Goal: Book appointment/travel/reservation

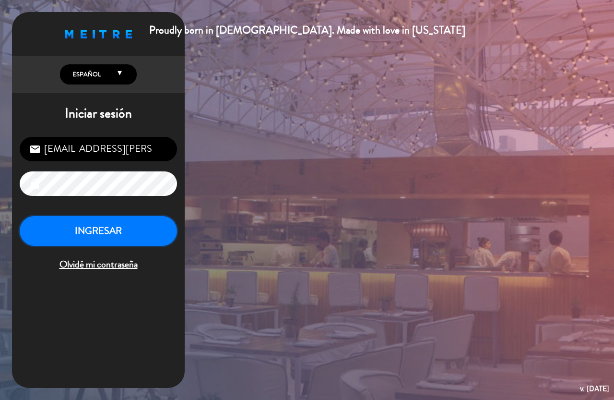
click at [103, 227] on button "INGRESAR" at bounding box center [98, 231] width 157 height 30
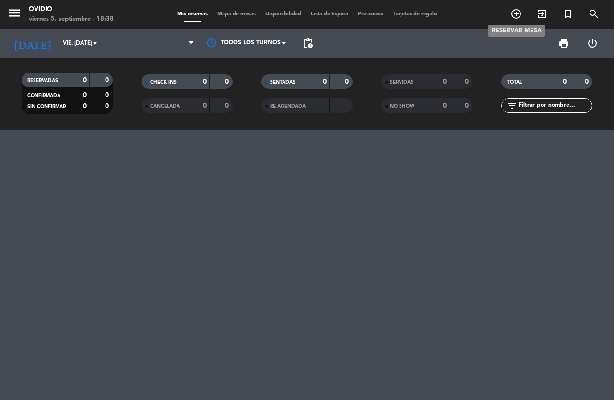
click at [516, 15] on icon "add_circle_outline" at bounding box center [517, 14] width 12 height 12
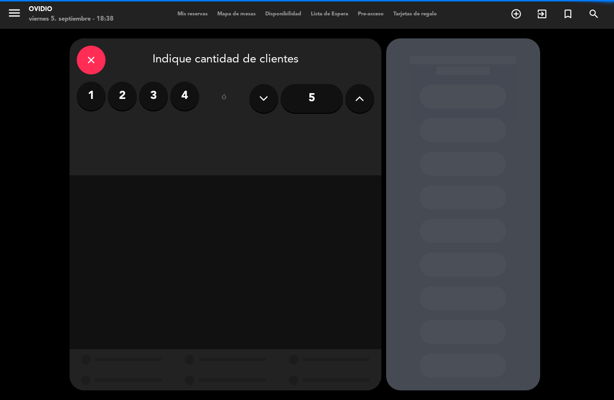
click at [157, 89] on label "3" at bounding box center [153, 96] width 29 height 29
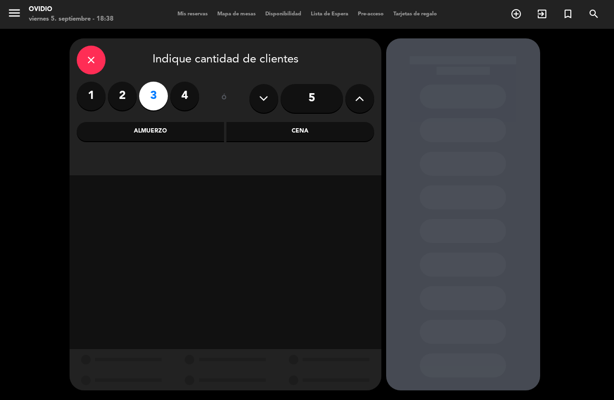
click at [270, 130] on div "Cena" at bounding box center [301, 131] width 148 height 19
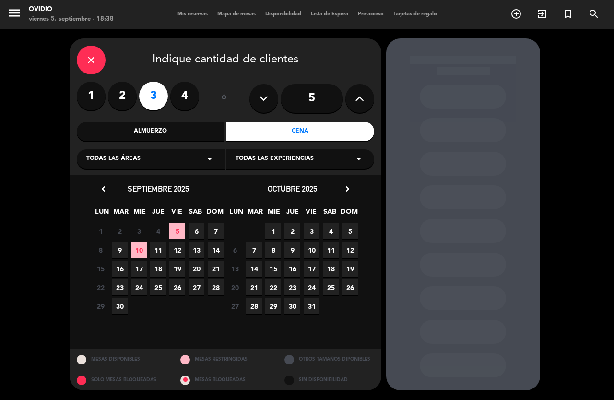
click at [188, 227] on div "1 2 3 4 5 6 7" at bounding box center [158, 231] width 134 height 19
click at [183, 228] on span "5" at bounding box center [177, 231] width 16 height 16
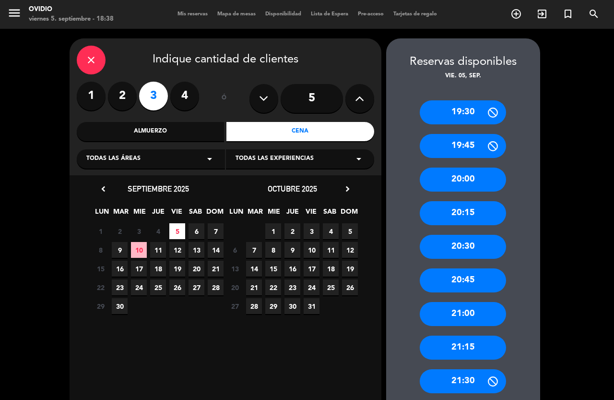
click at [471, 241] on div "20:30" at bounding box center [463, 247] width 86 height 24
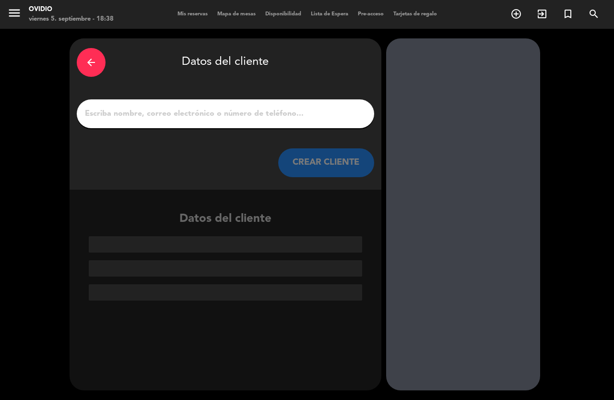
click at [228, 120] on input "1" at bounding box center [225, 113] width 283 height 13
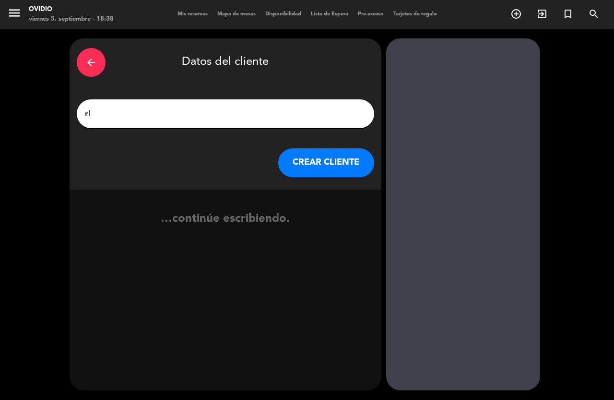
type input "r"
type input "[PERSON_NAME]"
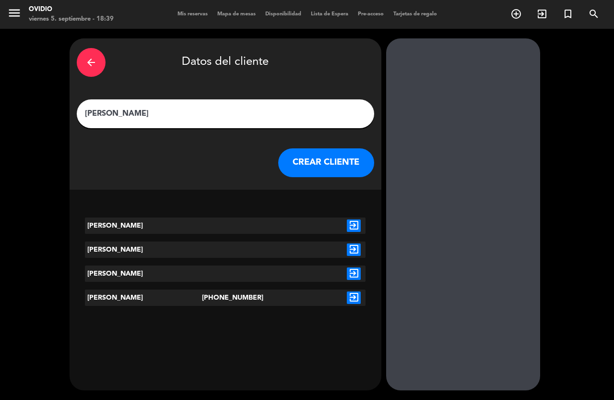
click at [303, 152] on button "CREAR CLIENTE" at bounding box center [326, 162] width 96 height 29
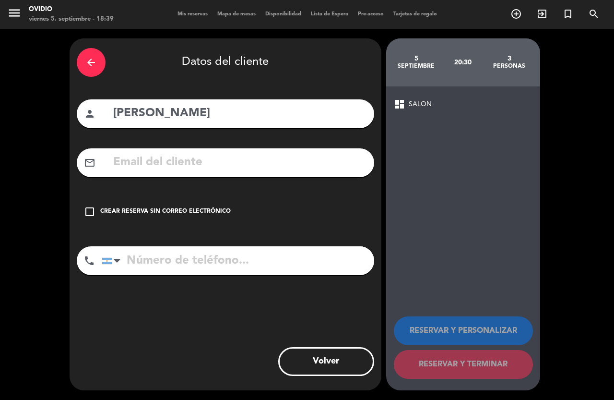
click at [132, 206] on div "check_box_outline_blank Crear reserva sin correo electrónico" at bounding box center [226, 211] width 298 height 29
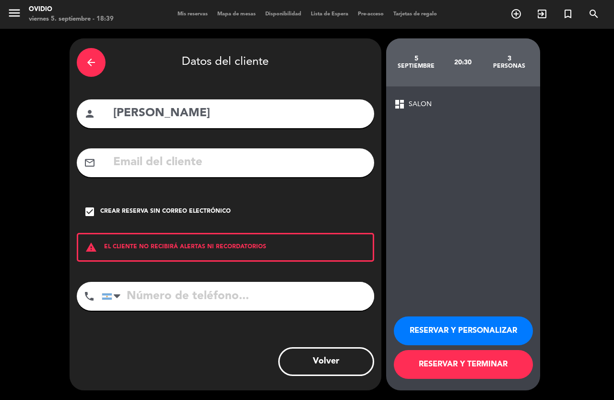
click at [445, 366] on button "RESERVAR Y TERMINAR" at bounding box center [463, 364] width 139 height 29
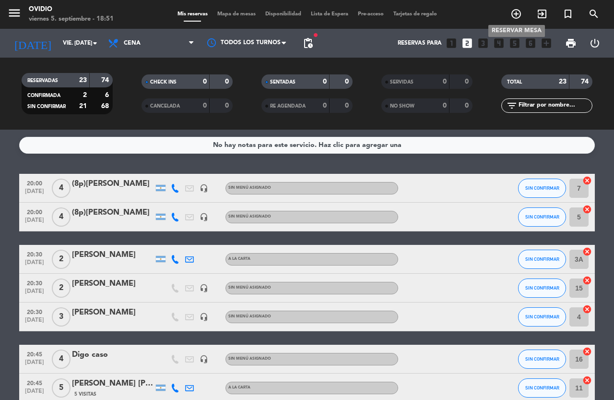
click at [520, 19] on icon "add_circle_outline" at bounding box center [517, 14] width 12 height 12
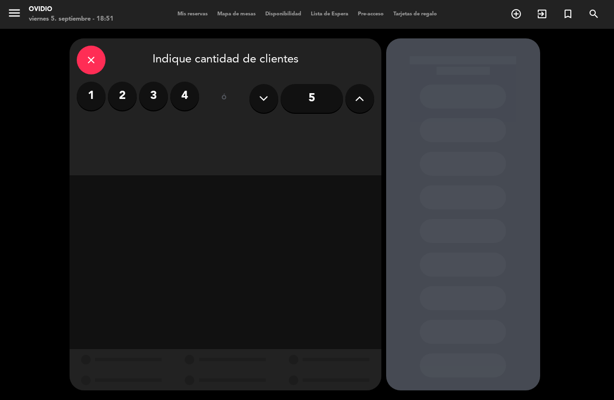
click at [181, 94] on label "4" at bounding box center [184, 96] width 29 height 29
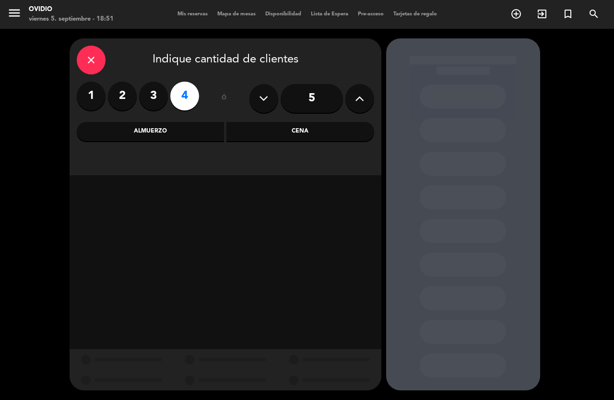
click at [168, 134] on div "Almuerzo" at bounding box center [151, 131] width 148 height 19
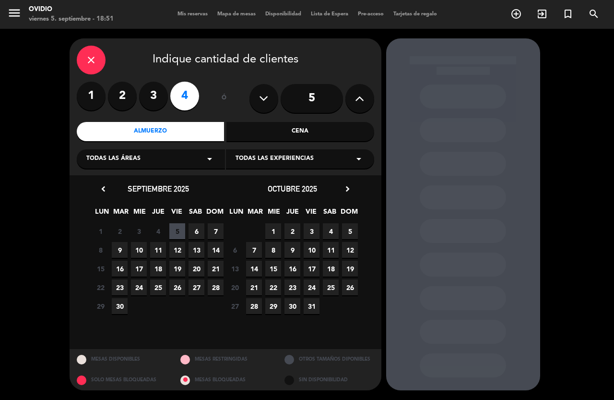
click at [213, 232] on span "7" at bounding box center [216, 231] width 16 height 16
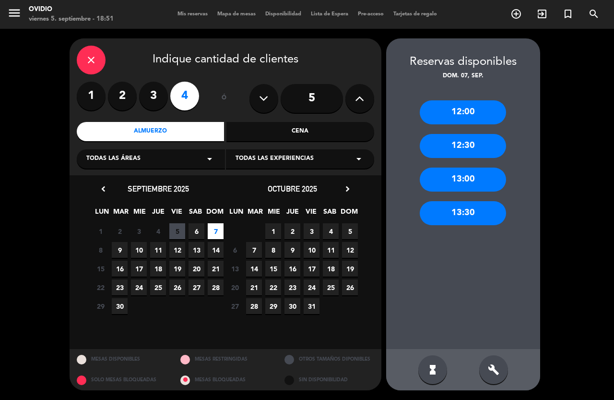
click at [468, 185] on div "13:00" at bounding box center [463, 180] width 86 height 24
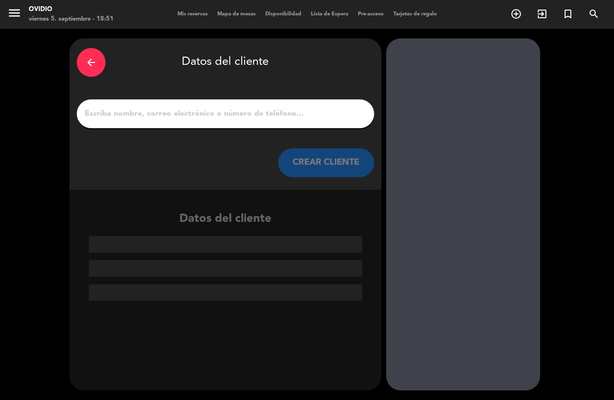
click at [159, 110] on input "1" at bounding box center [225, 113] width 283 height 13
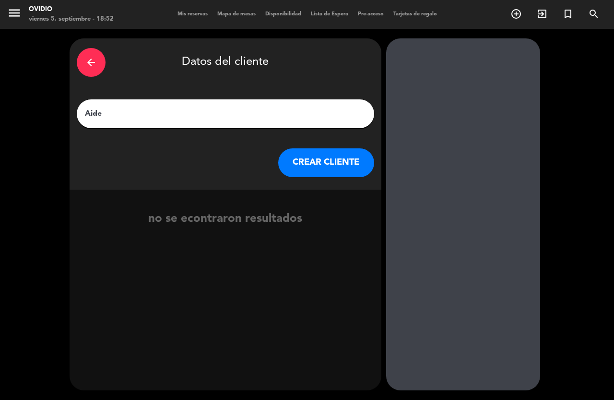
type input "Aide"
click at [318, 162] on button "CREAR CLIENTE" at bounding box center [326, 162] width 96 height 29
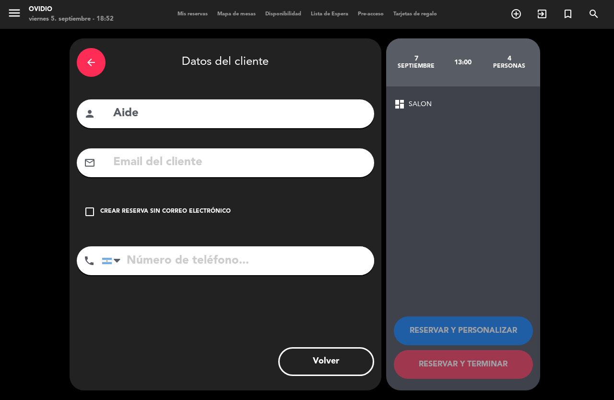
click at [131, 212] on div "Crear reserva sin correo electrónico" at bounding box center [165, 212] width 131 height 10
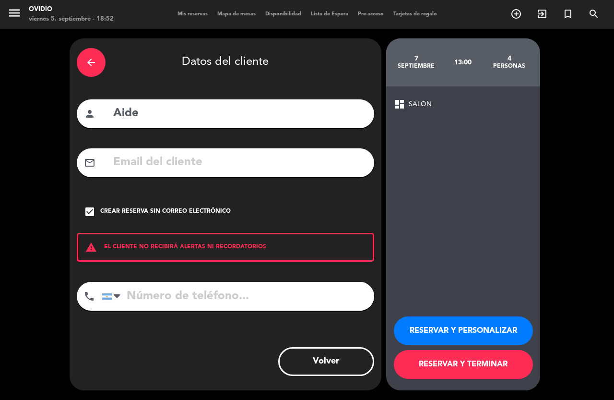
click at [292, 118] on input "Aide" at bounding box center [239, 114] width 255 height 20
click at [453, 364] on button "RESERVAR Y TERMINAR" at bounding box center [463, 364] width 139 height 29
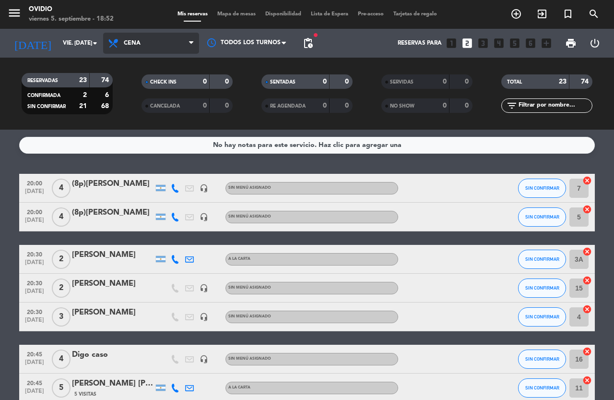
click at [133, 43] on span "Cena" at bounding box center [132, 43] width 17 height 7
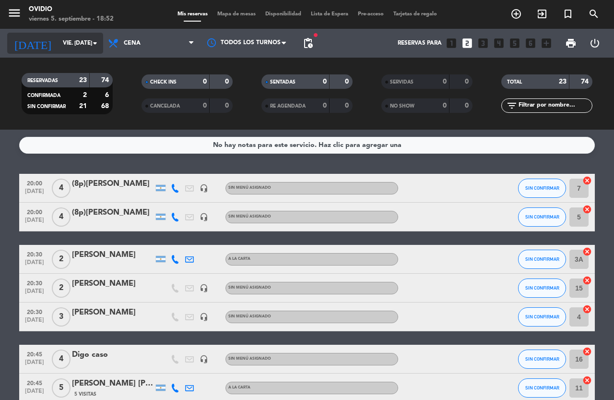
click at [82, 40] on input "vie. [DATE]" at bounding box center [96, 43] width 76 height 16
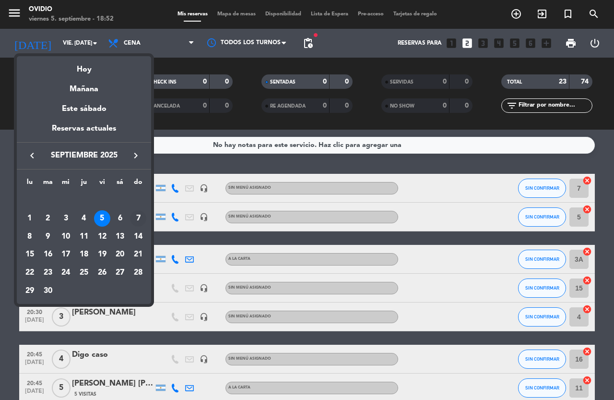
click at [134, 216] on div "7" at bounding box center [138, 218] width 16 height 16
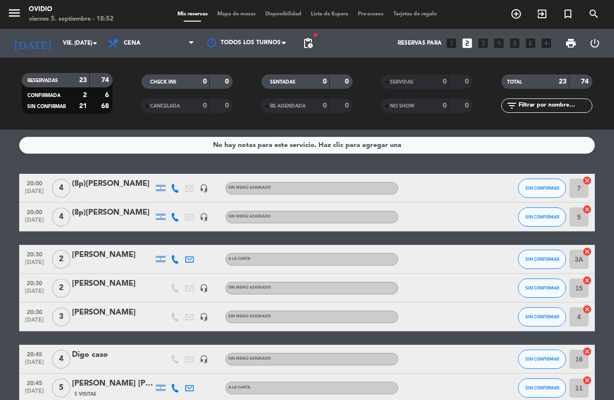
type input "dom. [DATE]"
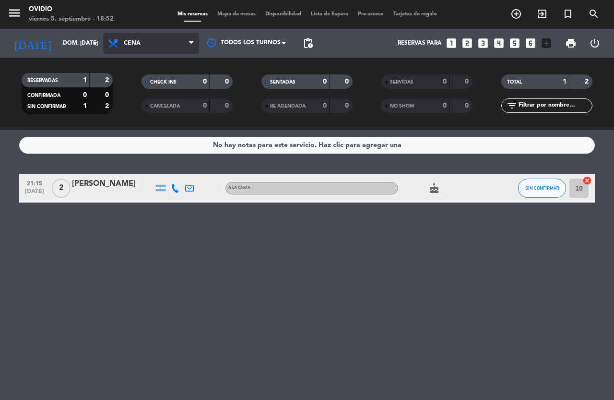
click at [136, 51] on span "Cena" at bounding box center [151, 43] width 96 height 21
click at [137, 89] on div "menu [PERSON_NAME] 5. septiembre - 18:52 Mis reservas Mapa de mesas Disponibili…" at bounding box center [307, 65] width 614 height 130
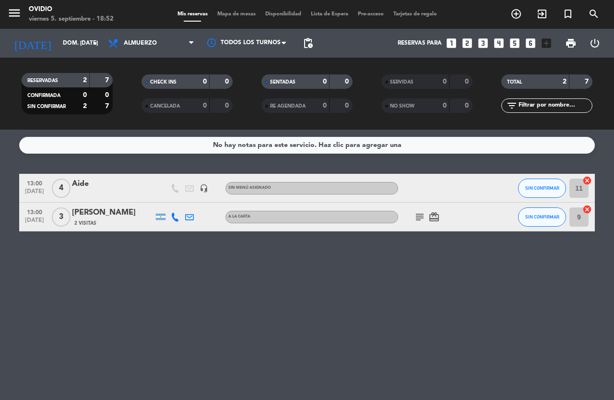
click at [78, 180] on div "Aide" at bounding box center [113, 184] width 82 height 12
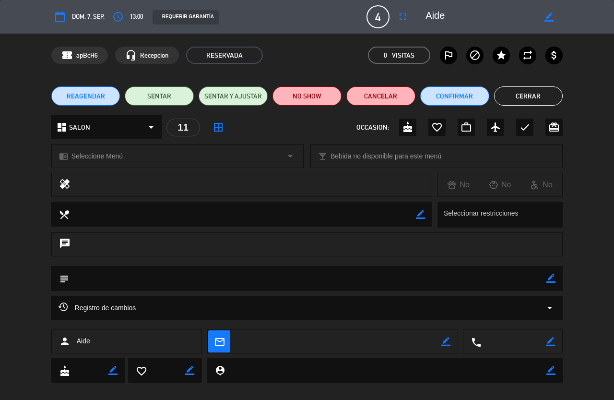
click at [546, 278] on textarea at bounding box center [308, 278] width 478 height 24
click at [550, 276] on icon "border_color" at bounding box center [551, 278] width 9 height 9
click at [142, 277] on textarea at bounding box center [308, 278] width 478 height 24
type textarea "afuera"
click at [547, 276] on icon at bounding box center [551, 278] width 9 height 9
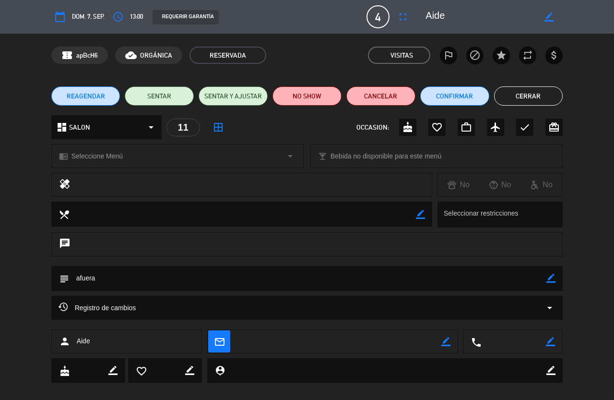
click at [511, 103] on button "Cerrar" at bounding box center [528, 95] width 69 height 19
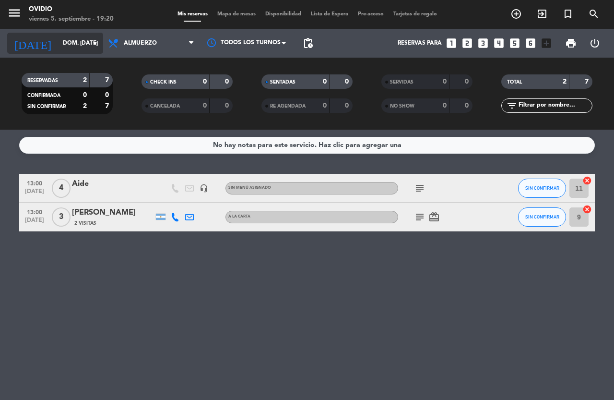
click at [93, 44] on icon "arrow_drop_down" at bounding box center [95, 43] width 12 height 12
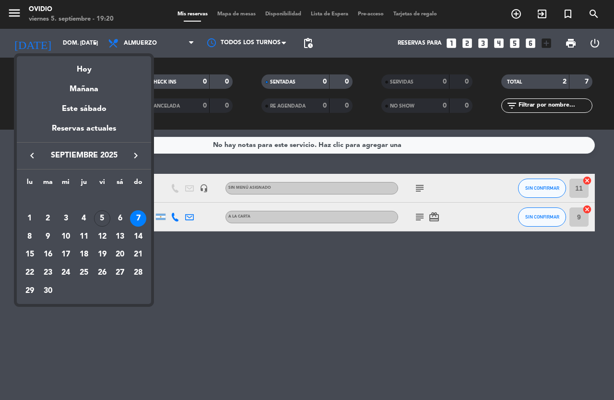
click at [106, 218] on div "5" at bounding box center [102, 218] width 16 height 16
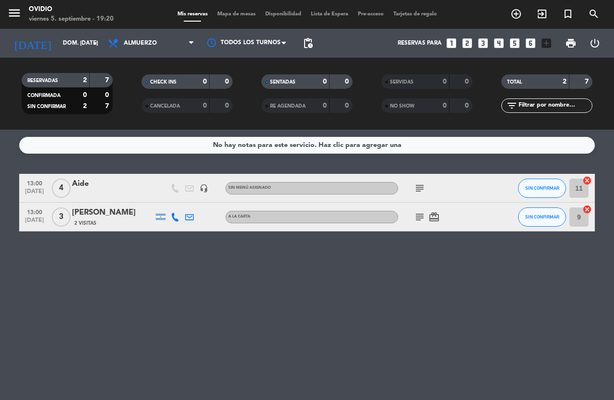
type input "vie. [DATE]"
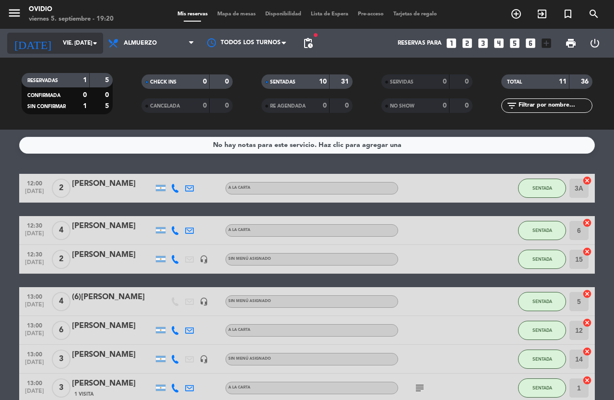
click at [96, 47] on icon "arrow_drop_down" at bounding box center [95, 43] width 12 height 12
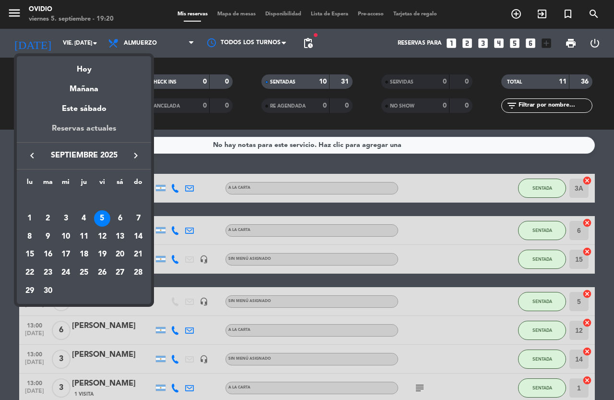
click at [100, 132] on div "Reservas actuales" at bounding box center [84, 132] width 134 height 20
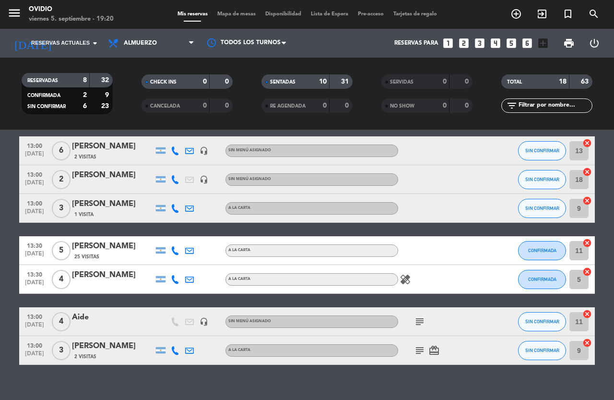
scroll to position [397, 0]
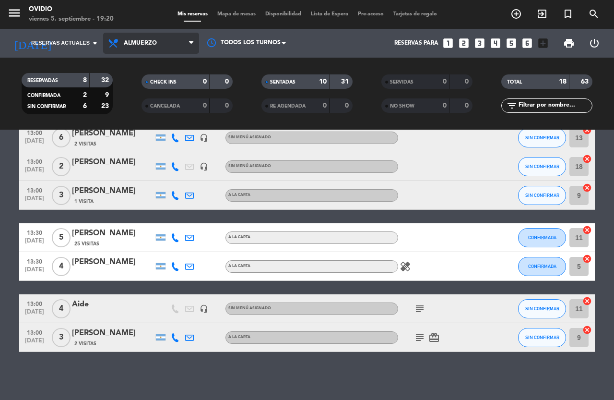
click at [174, 46] on span "Almuerzo" at bounding box center [151, 43] width 96 height 21
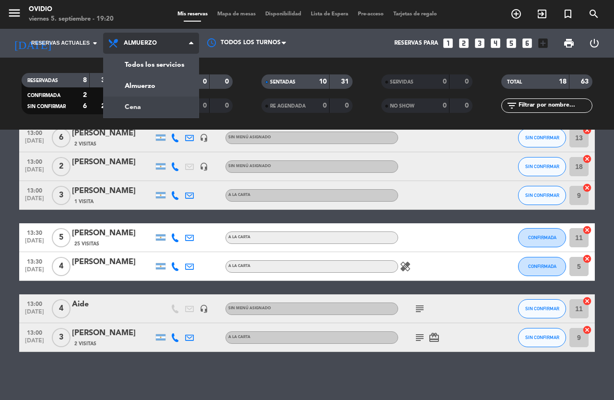
click at [148, 105] on div "menu [PERSON_NAME] 5. septiembre - 19:20 Mis reservas Mapa de mesas Disponibili…" at bounding box center [307, 65] width 614 height 130
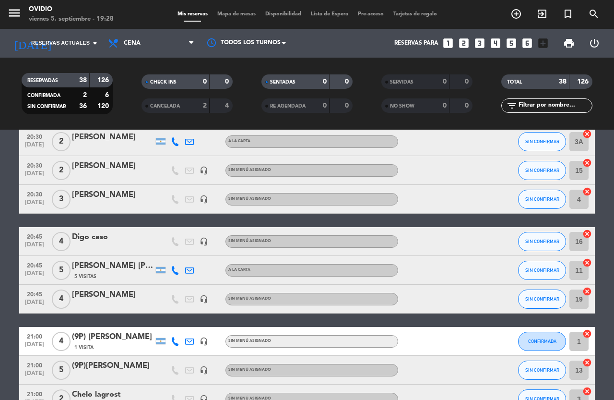
scroll to position [0, 0]
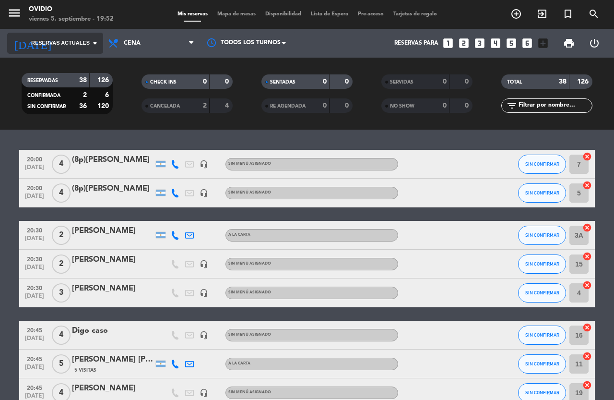
click at [94, 44] on icon "arrow_drop_down" at bounding box center [95, 43] width 12 height 12
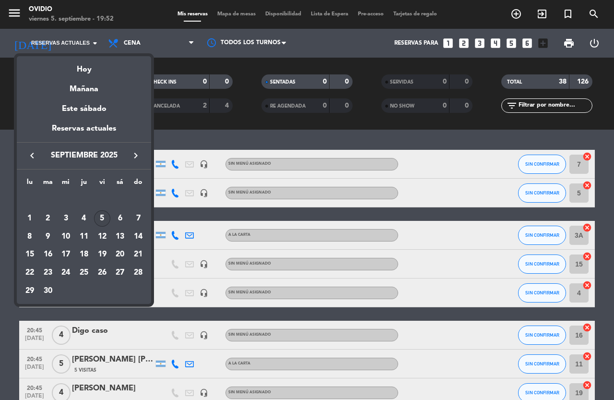
click at [102, 212] on div "5" at bounding box center [102, 218] width 16 height 16
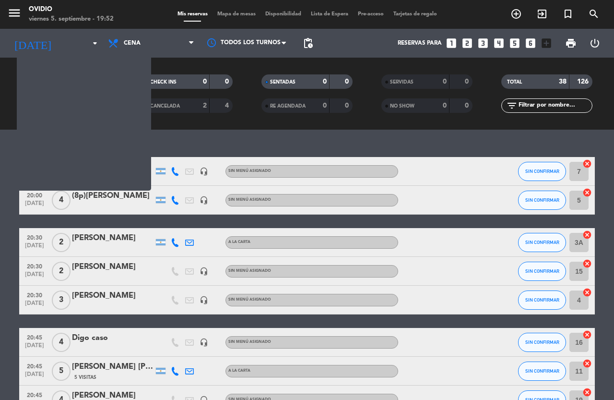
type input "vie. [DATE]"
click at [102, 212] on div "20:00 [DATE] 4 (8p)[PERSON_NAME] headset_mic Sin menú asignado SIN CONFIRMAR 5 …" at bounding box center [307, 200] width 576 height 29
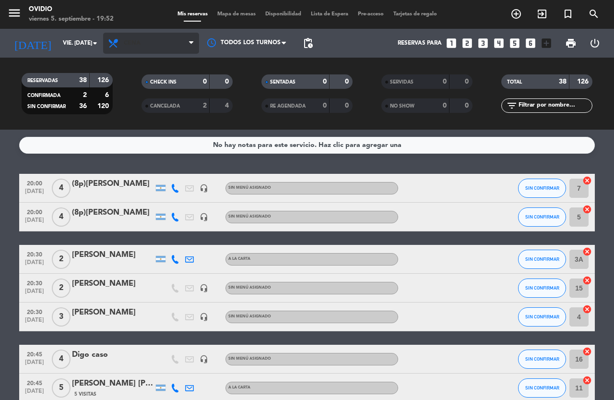
click at [136, 47] on span "Cena" at bounding box center [151, 43] width 96 height 21
click at [182, 45] on span "Cena" at bounding box center [151, 43] width 96 height 21
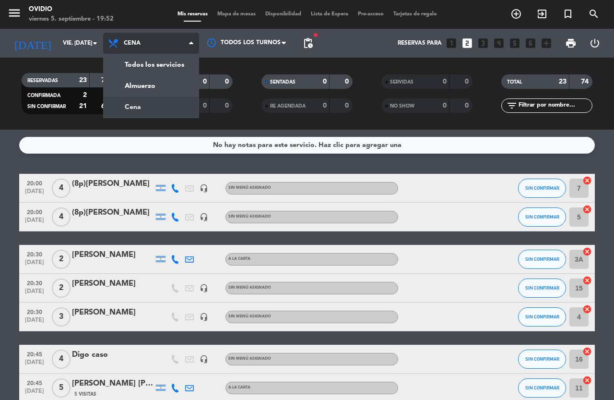
click at [135, 101] on div "menu [PERSON_NAME] 5. septiembre - 19:52 Mis reservas Mapa de mesas Disponibili…" at bounding box center [307, 65] width 614 height 130
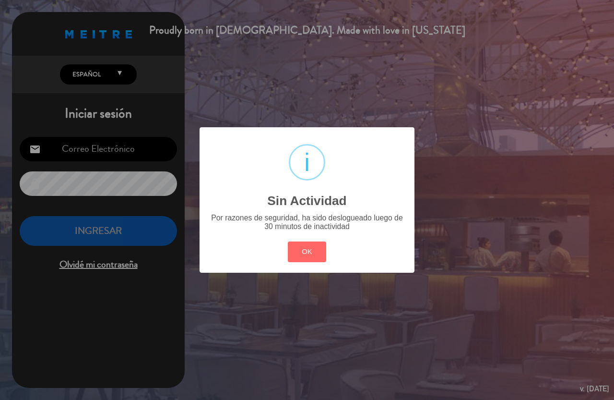
type input "[EMAIL_ADDRESS][PERSON_NAME][DOMAIN_NAME]"
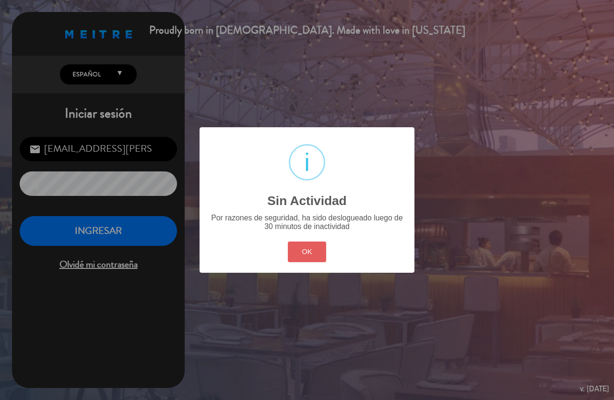
click at [320, 241] on button "OK" at bounding box center [307, 251] width 39 height 21
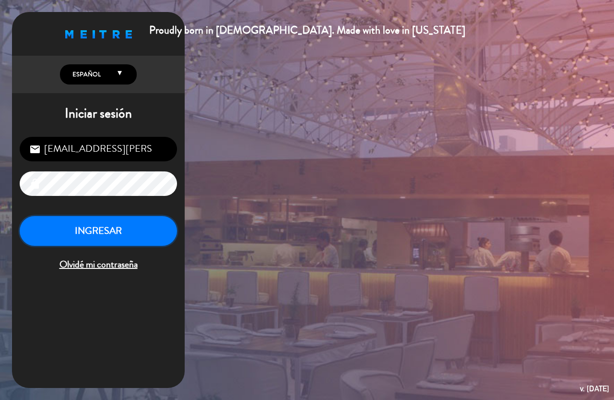
click at [61, 229] on button "INGRESAR" at bounding box center [98, 231] width 157 height 30
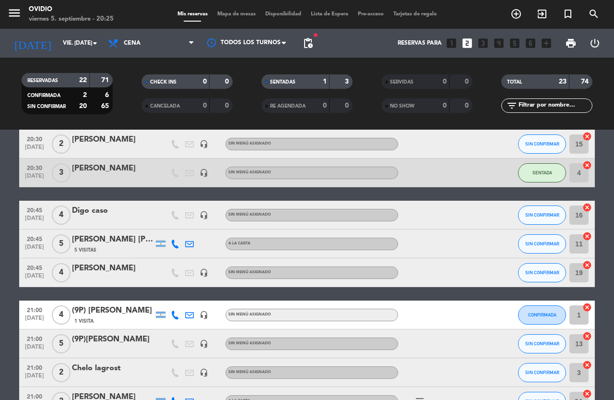
scroll to position [288, 0]
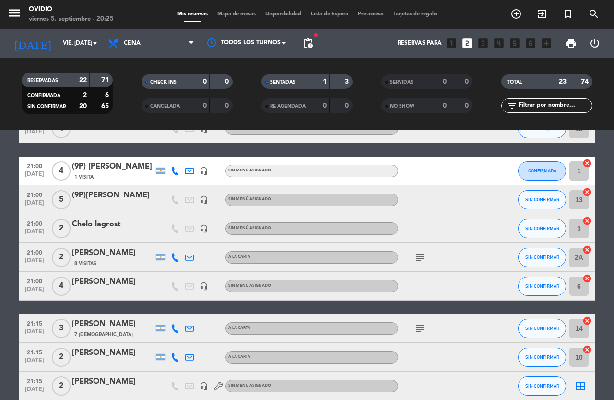
click at [420, 258] on icon "subject" at bounding box center [420, 258] width 12 height 12
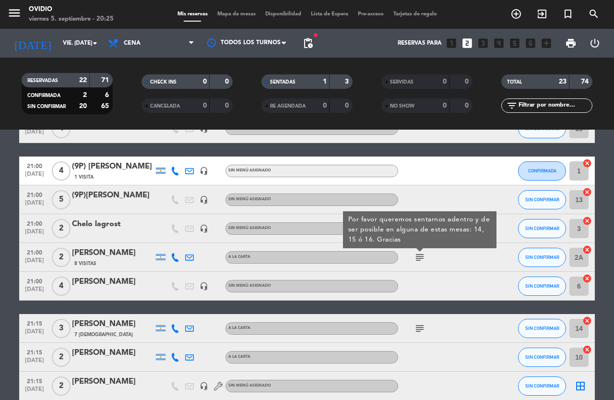
click at [122, 259] on div "[PERSON_NAME]" at bounding box center [113, 253] width 82 height 12
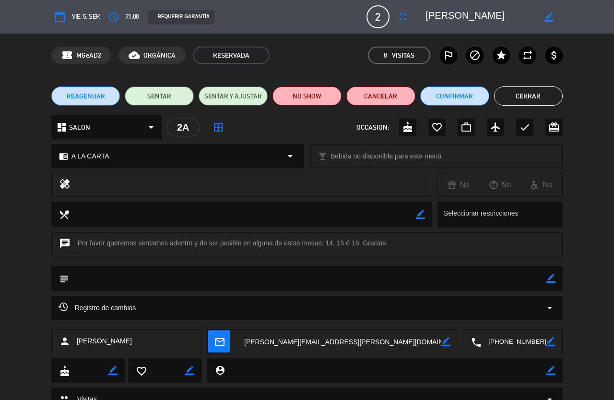
type input "[EMAIL_ADDRESS][PERSON_NAME][DOMAIN_NAME]"
click at [87, 17] on span "vie. 5, sep." at bounding box center [86, 17] width 28 height 11
click at [89, 15] on span "vie. 5, sep." at bounding box center [86, 17] width 28 height 11
click at [76, 22] on div "calendar_today vie. 5, sep." at bounding box center [75, 16] width 49 height 17
click at [80, 16] on span "vie. 5, sep." at bounding box center [86, 17] width 28 height 11
